Goal: Information Seeking & Learning: Learn about a topic

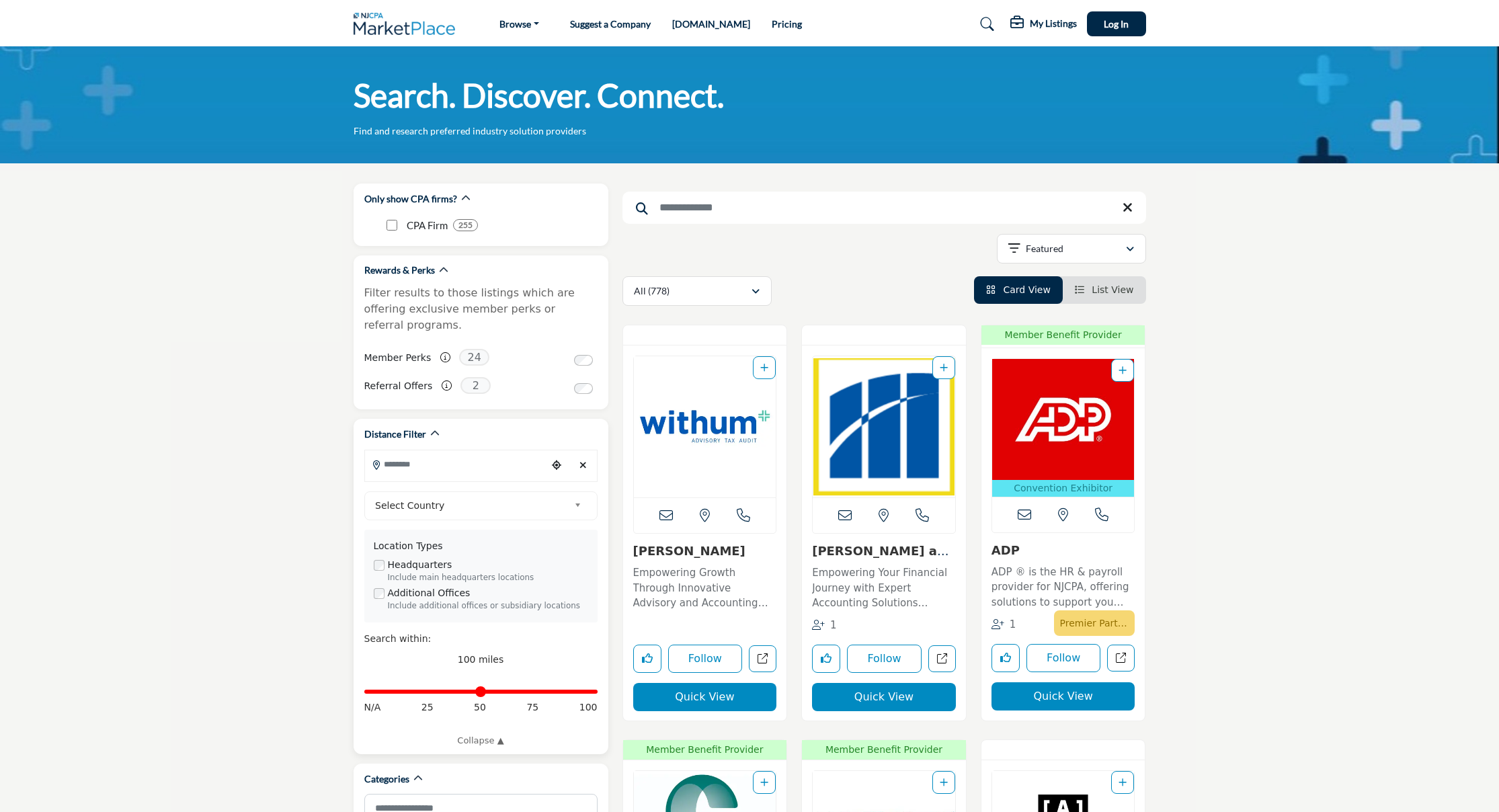
click at [475, 451] on input "Search Location" at bounding box center [455, 464] width 181 height 26
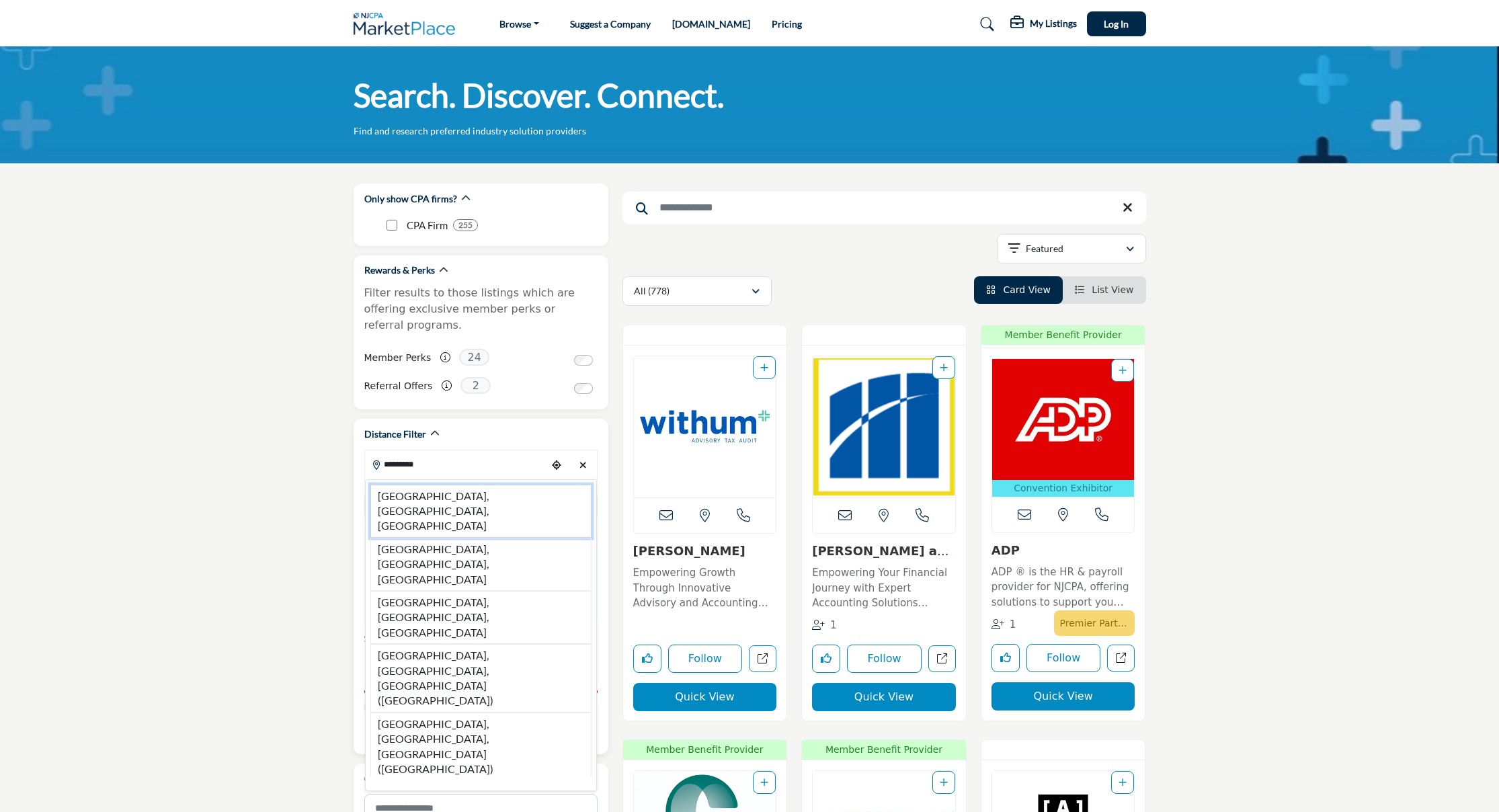
click at [415, 485] on li "[GEOGRAPHIC_DATA], [GEOGRAPHIC_DATA], [GEOGRAPHIC_DATA]" at bounding box center [480, 511] width 221 height 53
type input "**********"
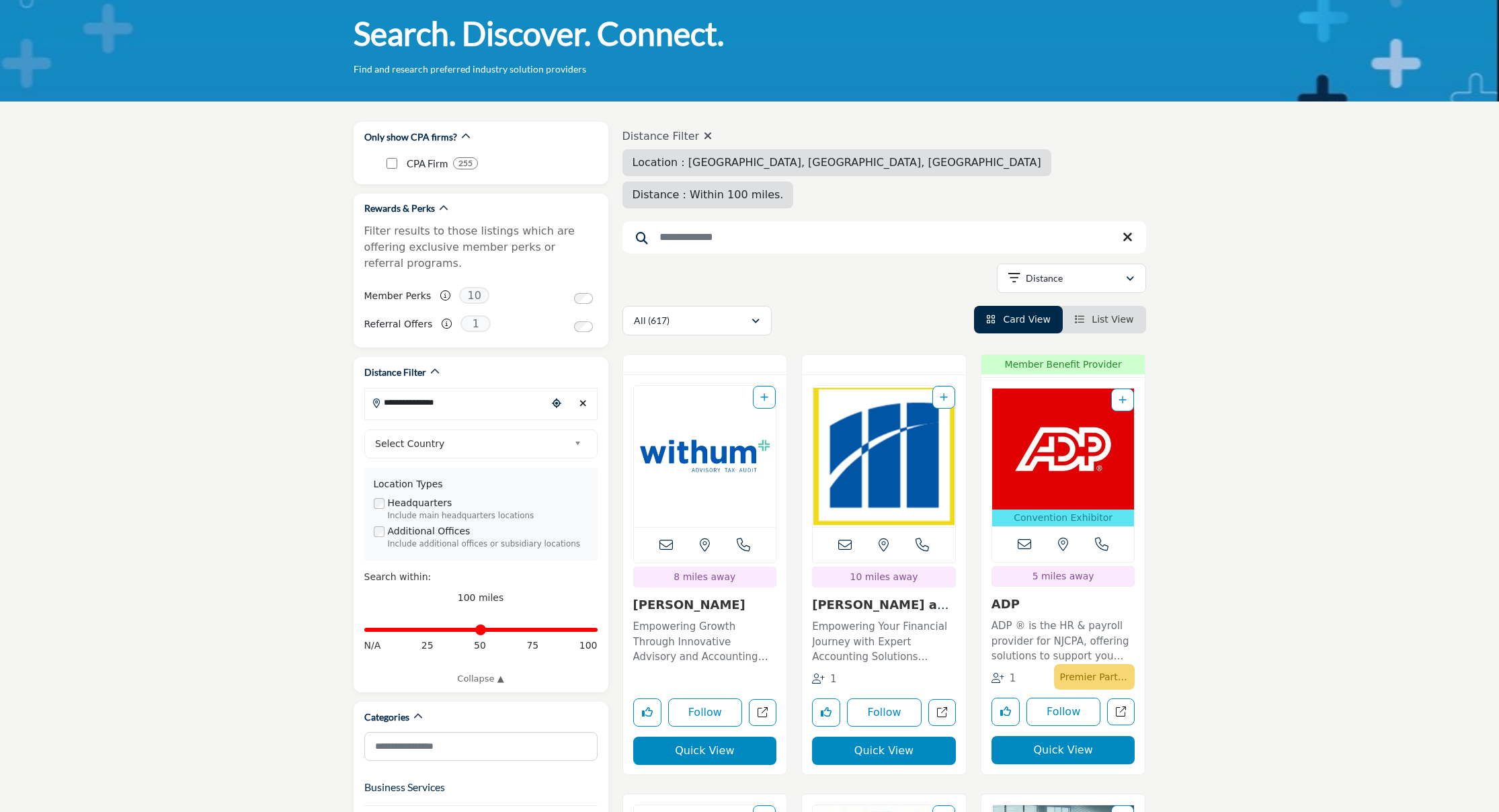
scroll to position [68, 0]
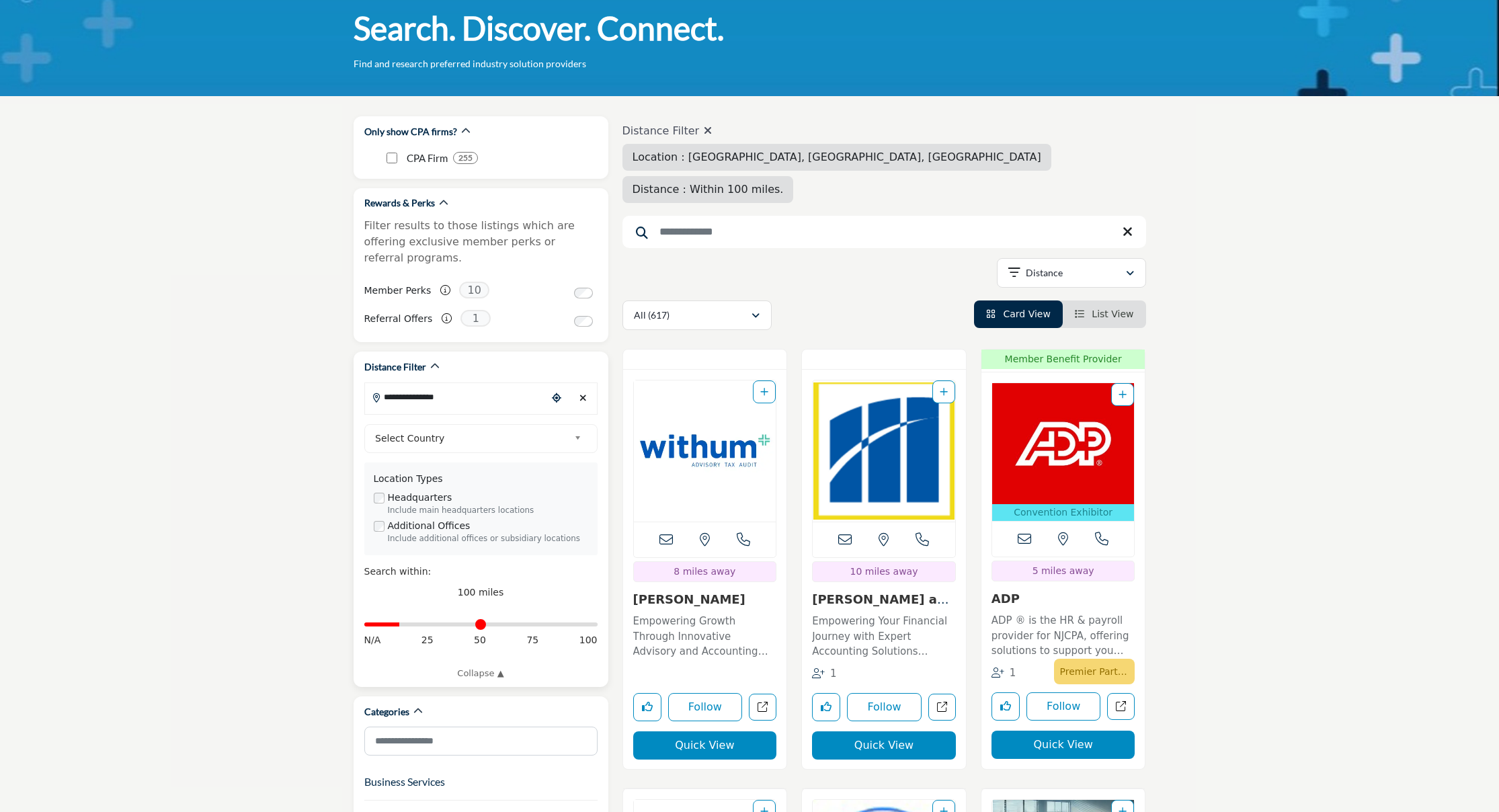
drag, startPoint x: 592, startPoint y: 607, endPoint x: 403, endPoint y: 614, distance: 189.1
type input "**"
click at [403, 614] on div "Distance in miles N/A 25 50 75 100" at bounding box center [481, 632] width 233 height 51
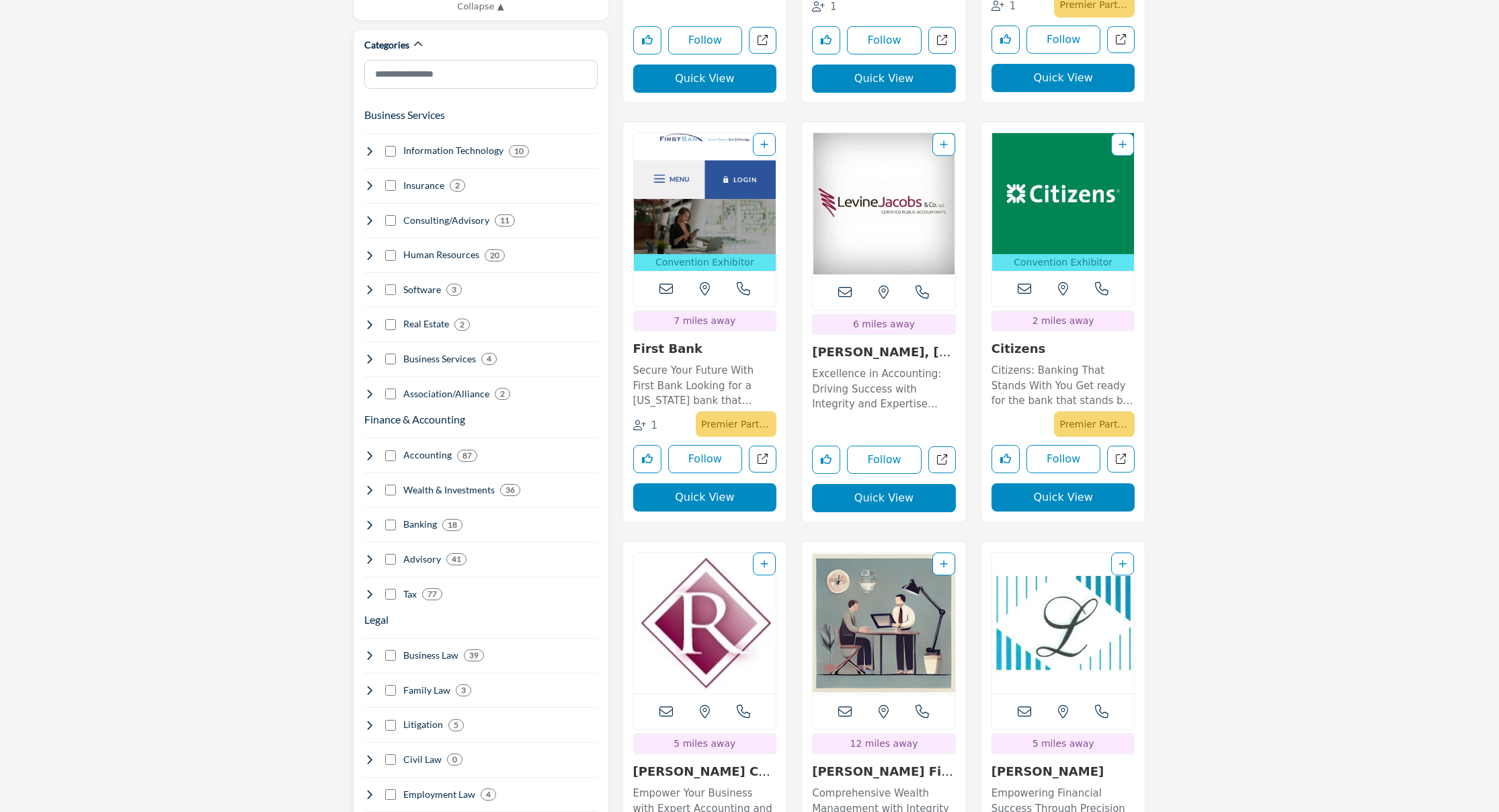
scroll to position [741, 0]
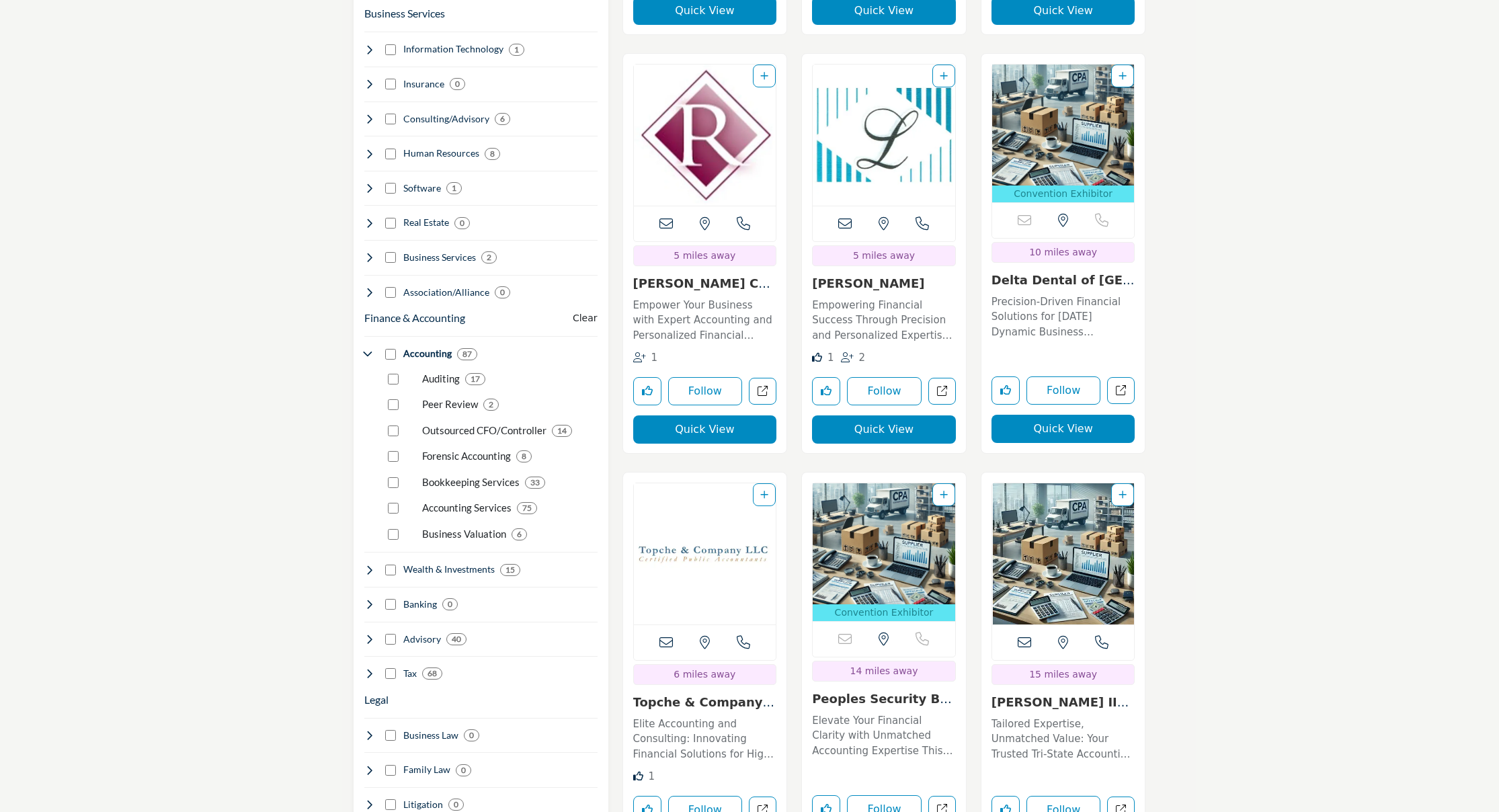
scroll to position [837, 0]
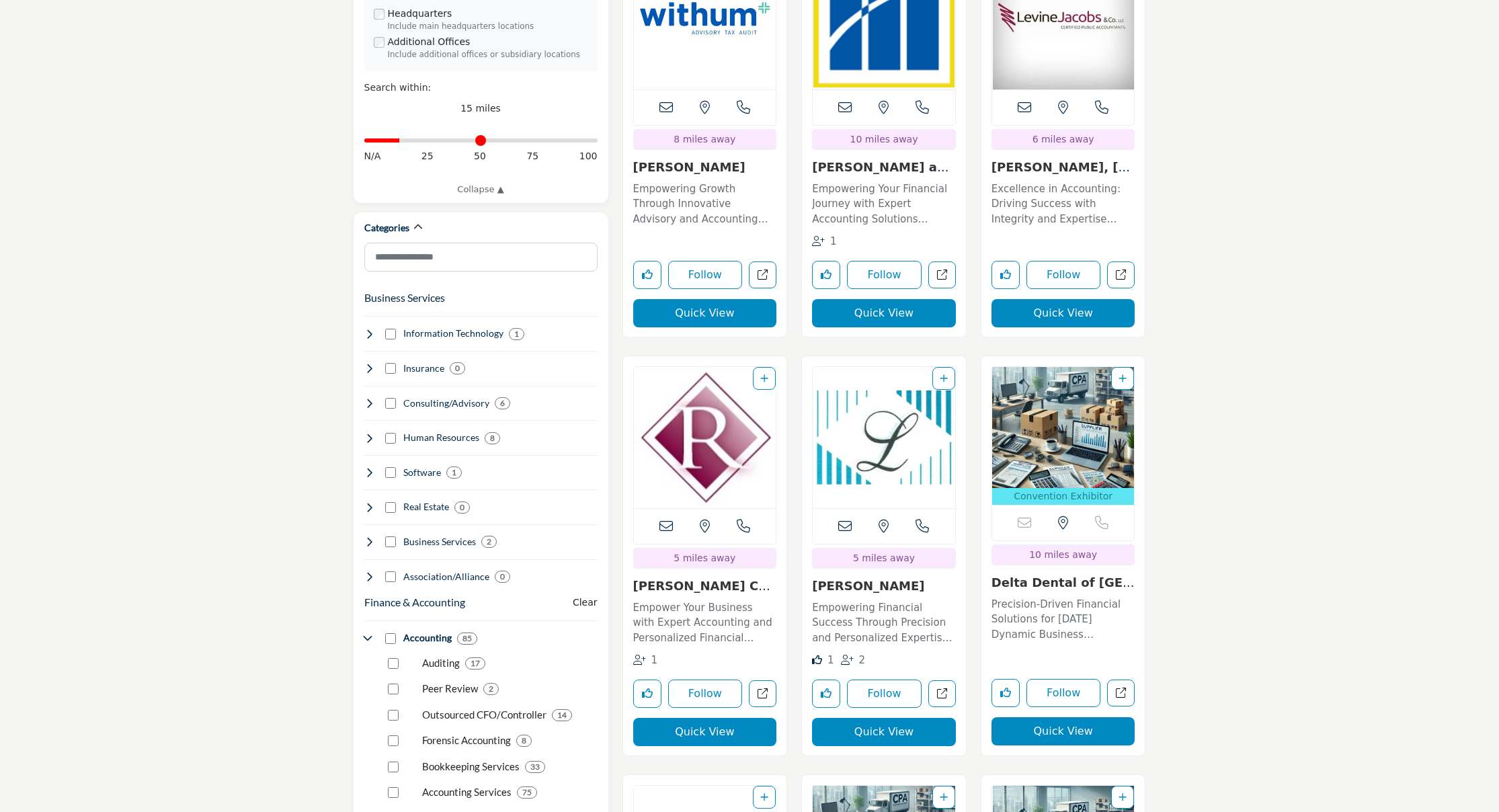
scroll to position [554, 0]
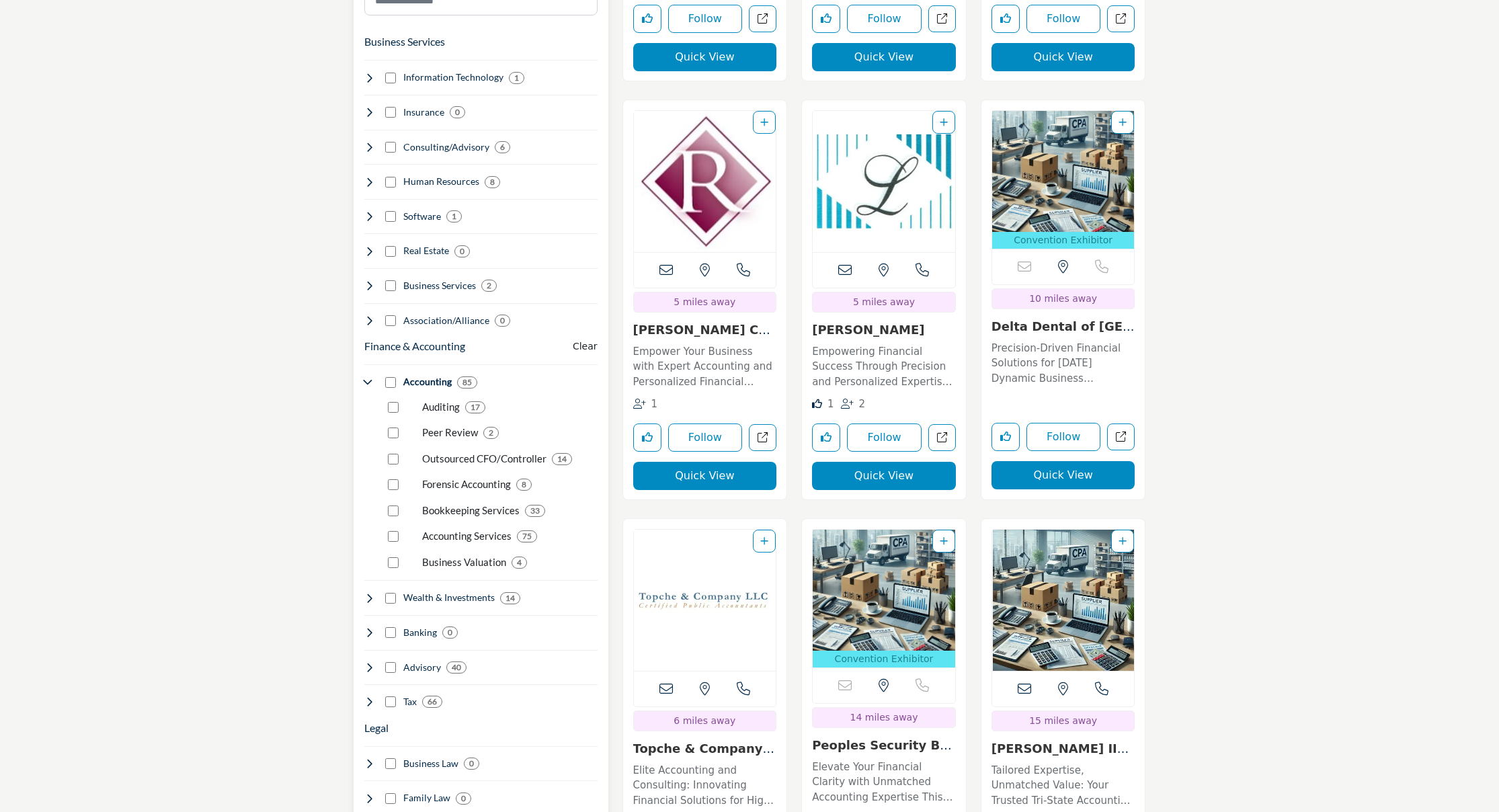
scroll to position [816, 0]
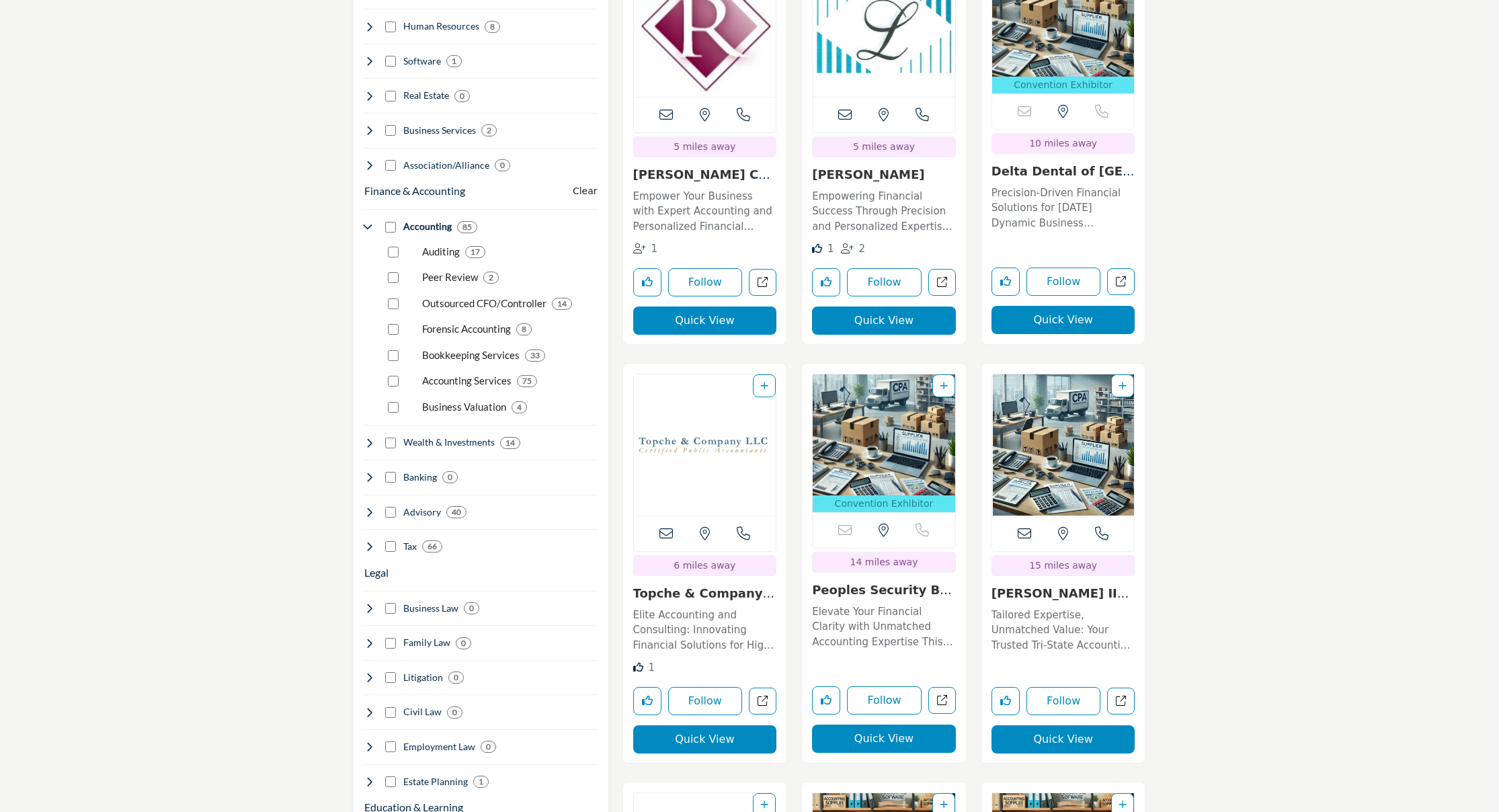
scroll to position [966, 0]
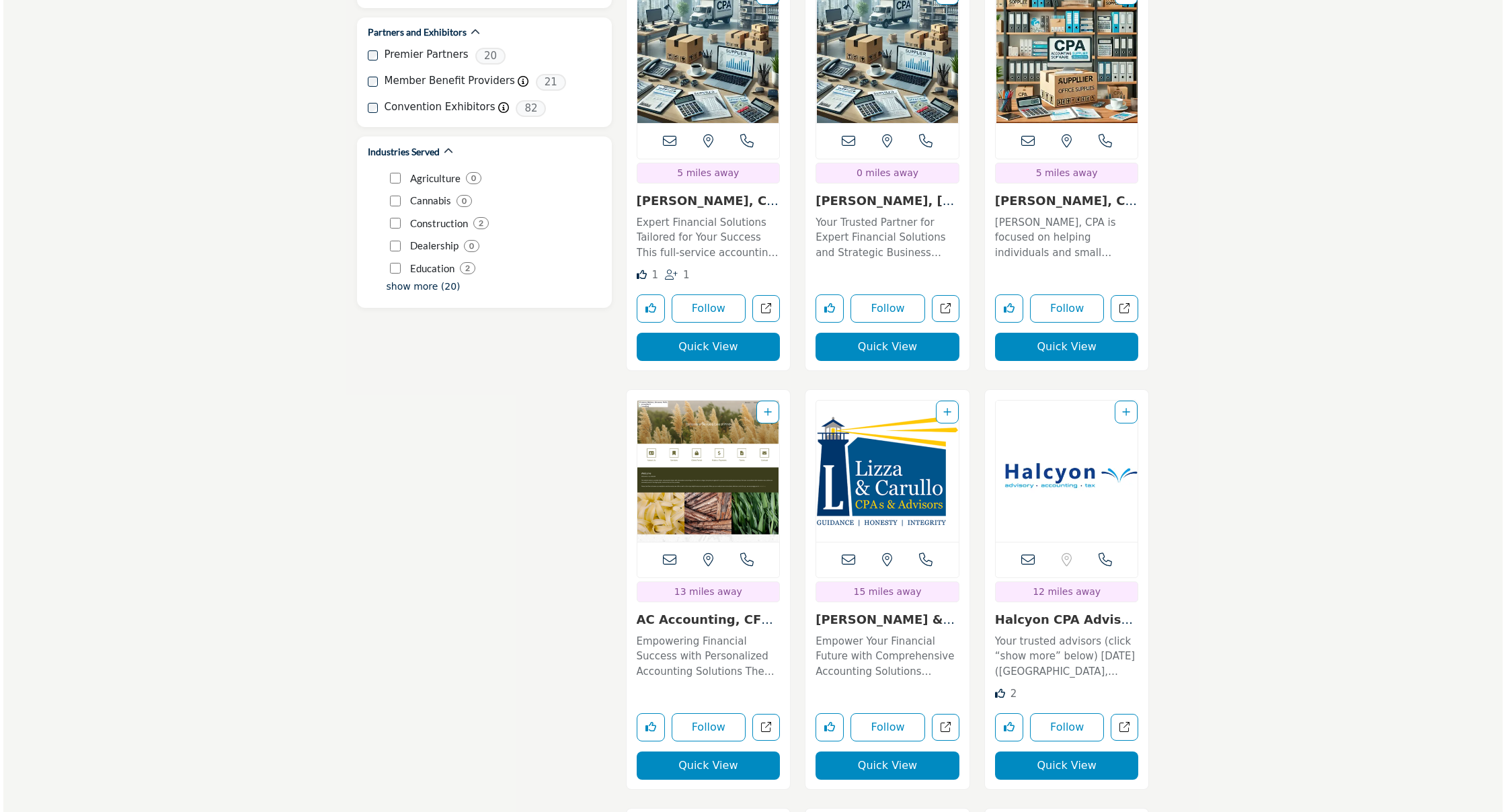
scroll to position [2168, 0]
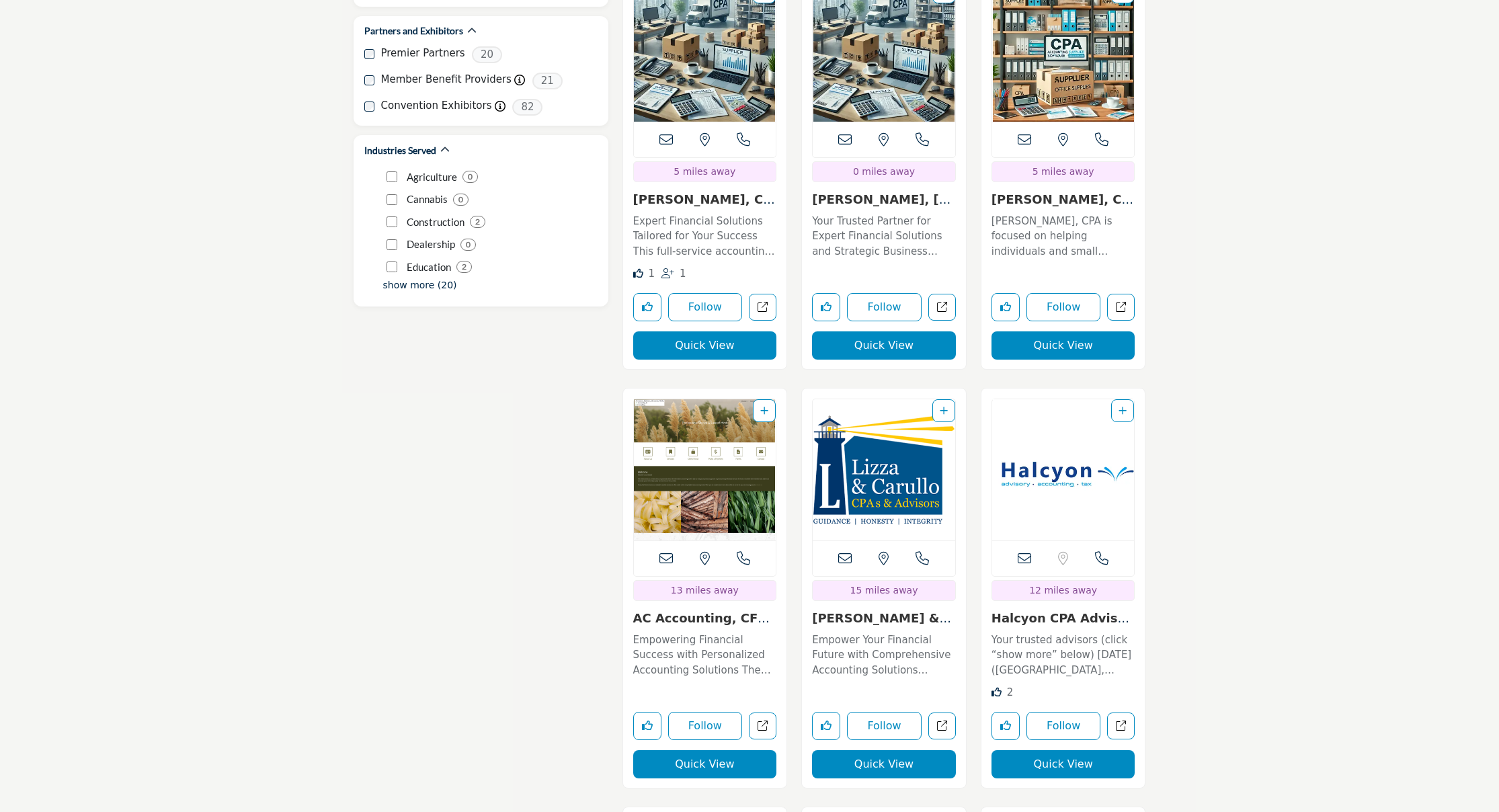
click at [881, 332] on button "Quick View" at bounding box center [883, 346] width 144 height 28
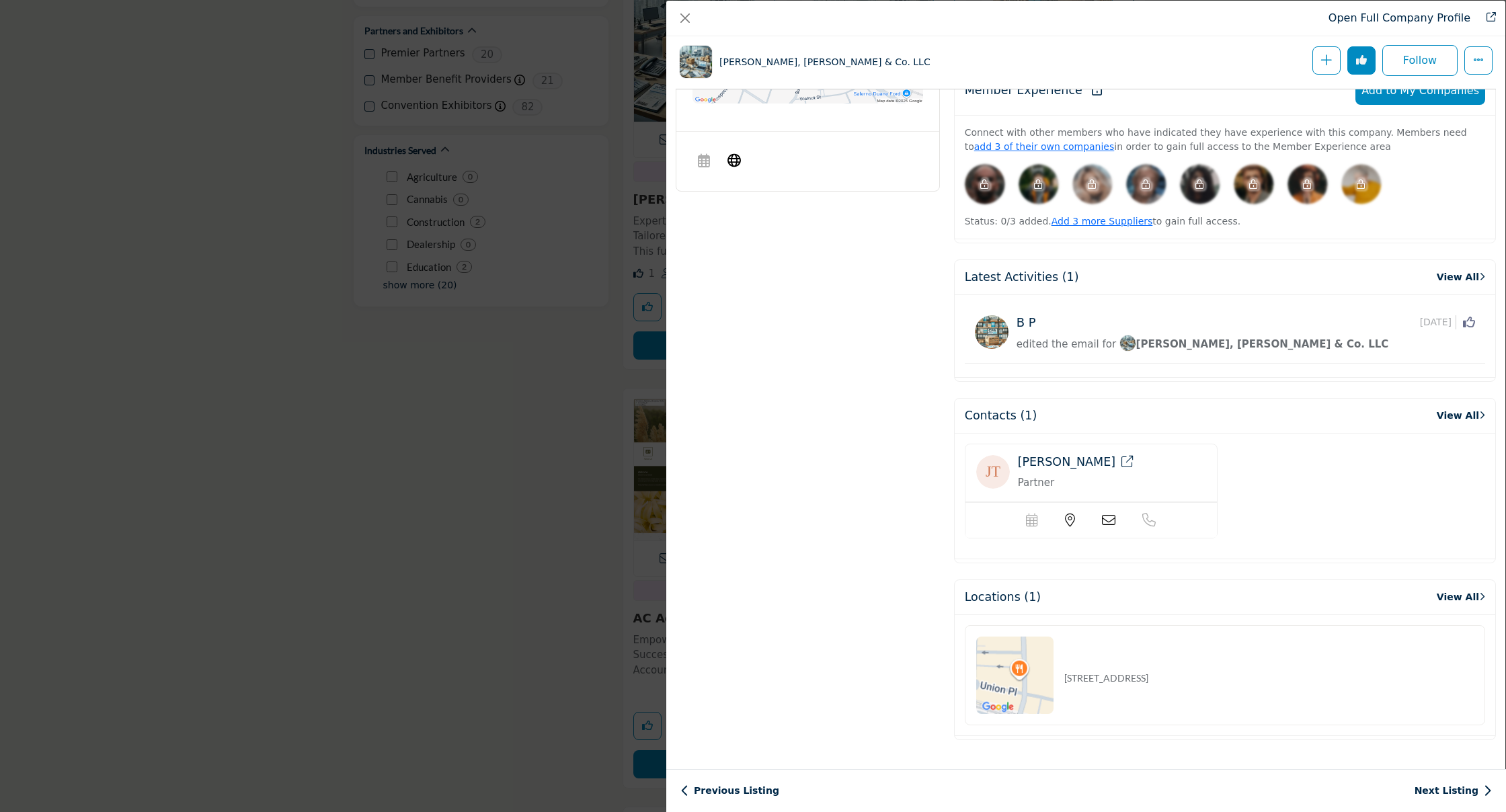
scroll to position [690, 0]
click at [1390, 16] on link "Open Full Company Profile" at bounding box center [1399, 18] width 142 height 13
